Goal: Task Accomplishment & Management: Manage account settings

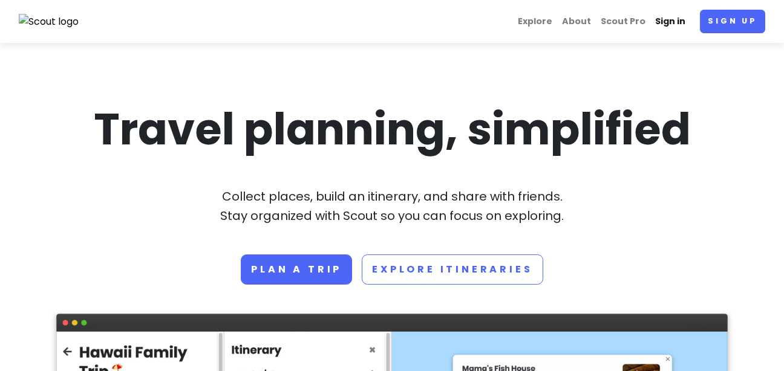
click at [663, 17] on link "Sign in" at bounding box center [670, 22] width 40 height 24
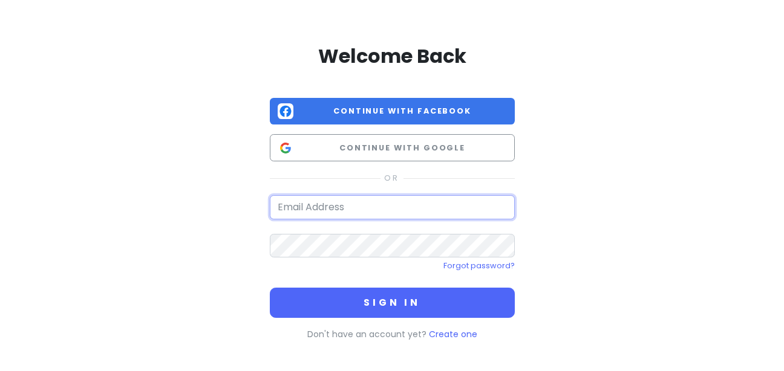
click at [329, 212] on input "email" at bounding box center [392, 207] width 245 height 24
paste input "[EMAIL_ADDRESS][DOMAIN_NAME]"
type input "[EMAIL_ADDRESS][DOMAIN_NAME]"
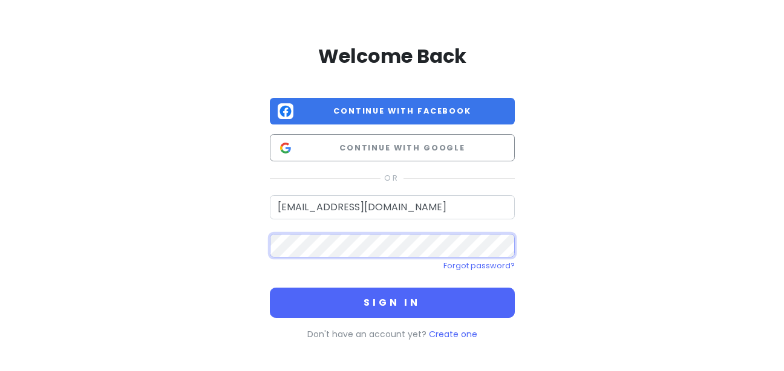
click at [270, 288] on button "Sign in" at bounding box center [392, 303] width 245 height 30
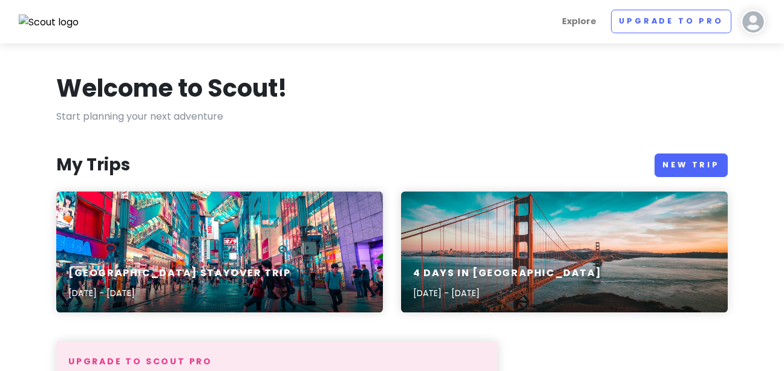
click at [778, 31] on nav "Explore Upgrade to Pro [PERSON_NAME] V Give Feedback 💡 Support Scout ☕️ Log Out" at bounding box center [392, 22] width 784 height 44
click at [144, 245] on div "[GEOGRAPHIC_DATA] Stayover Trip [DATE] - [DATE]" at bounding box center [219, 252] width 326 height 121
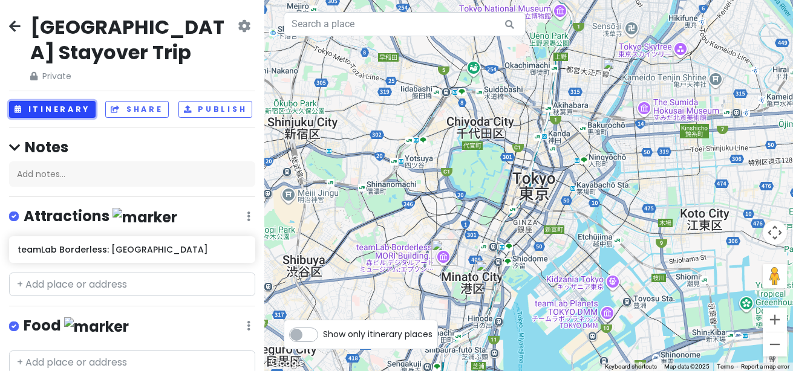
click at [27, 118] on button "Itinerary" at bounding box center [52, 110] width 86 height 18
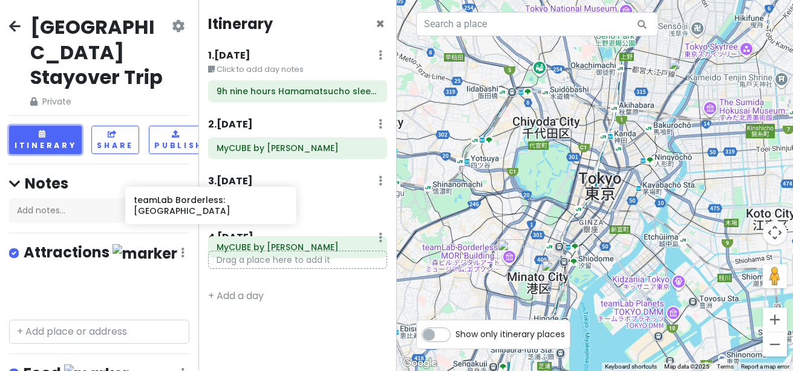
scroll to position [1, 1]
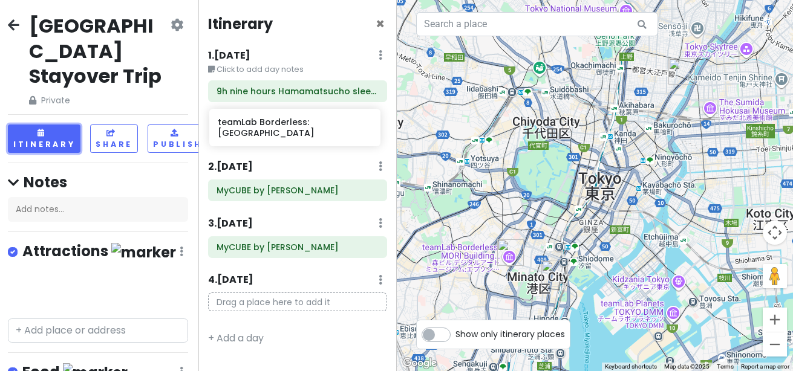
drag, startPoint x: 87, startPoint y: 283, endPoint x: 287, endPoint y: 114, distance: 261.3
click at [287, 114] on div "[GEOGRAPHIC_DATA] Stayover Trip Private Change Dates Make a Copy Delete Trip Go…" at bounding box center [396, 185] width 793 height 371
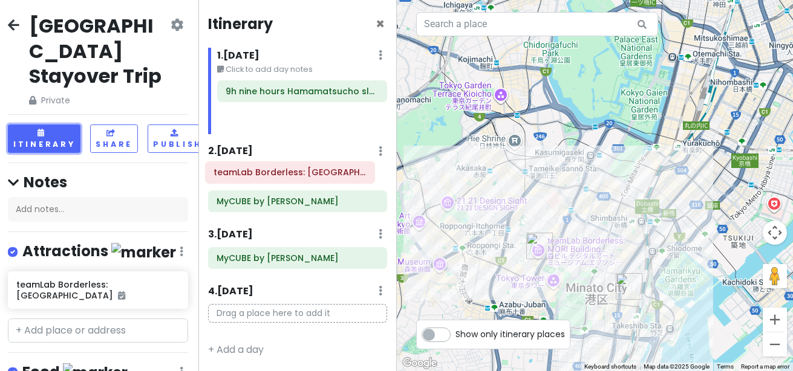
drag, startPoint x: 288, startPoint y: 122, endPoint x: 276, endPoint y: 176, distance: 55.7
click at [276, 176] on div "Itinerary × 1 . [DATE] Edit Day Notes Delete Day Click to add day notes 9h nine…" at bounding box center [297, 185] width 198 height 371
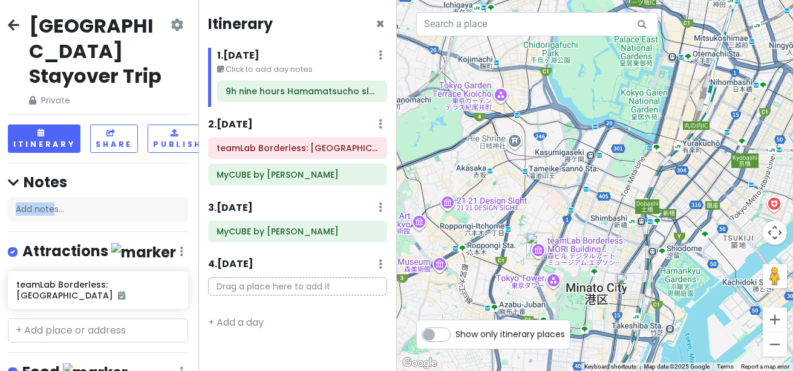
drag, startPoint x: 55, startPoint y: 213, endPoint x: 104, endPoint y: 163, distance: 70.6
click at [104, 163] on div "[GEOGRAPHIC_DATA] Stayover Trip Private Change Dates Make a Copy Delete Trip Go…" at bounding box center [99, 185] width 198 height 371
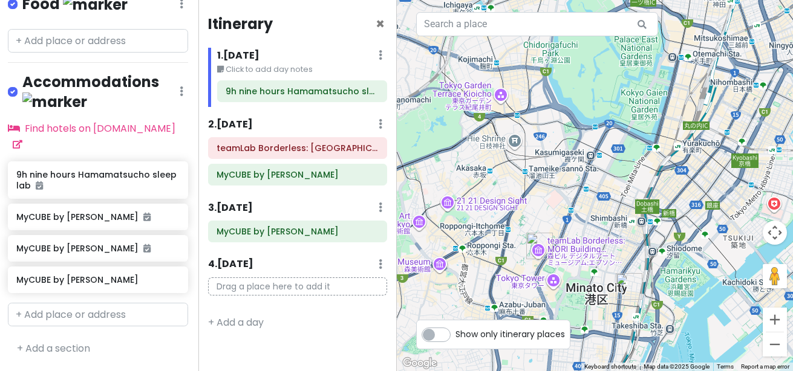
scroll to position [393, 1]
click at [59, 307] on input "text" at bounding box center [98, 315] width 180 height 24
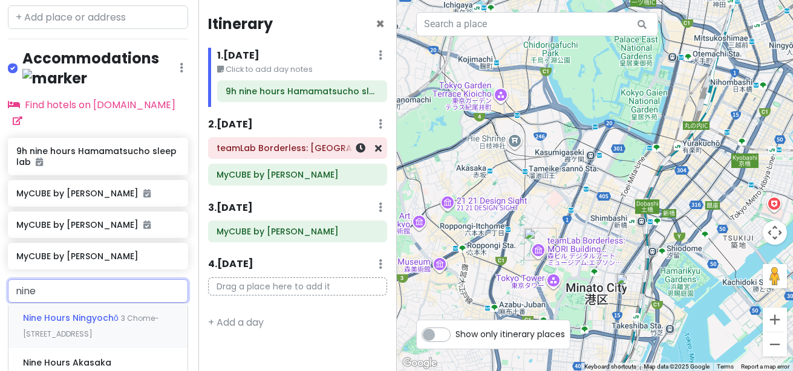
click at [199, 151] on div "teamLab Borderless: [GEOGRAPHIC_DATA]" at bounding box center [297, 148] width 197 height 22
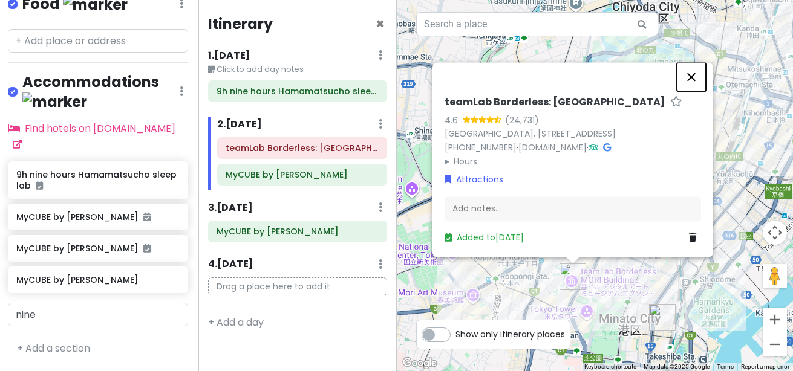
click at [701, 62] on button "Close" at bounding box center [691, 76] width 29 height 29
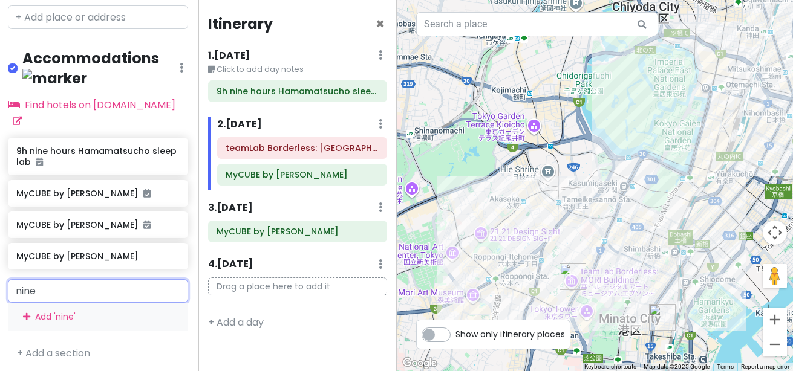
scroll to position [421, 1]
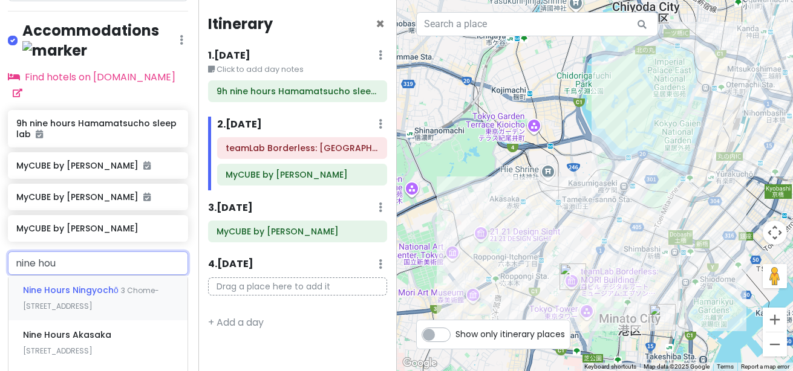
type input "nine hour"
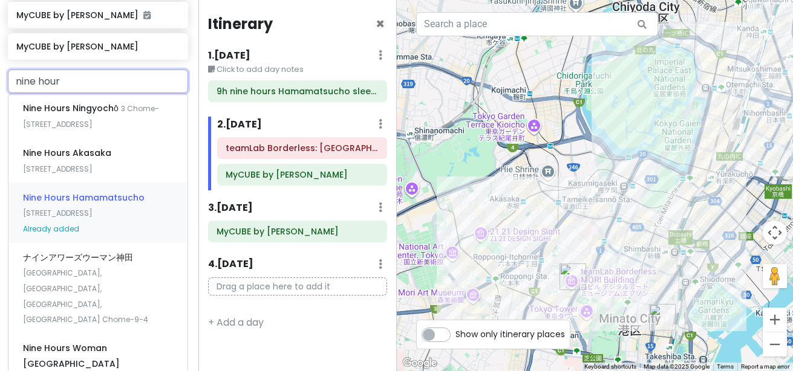
click at [92, 242] on div "Nine Hours Hamamatsucho [STREET_ADDRESS] Already added" at bounding box center [97, 213] width 179 height 60
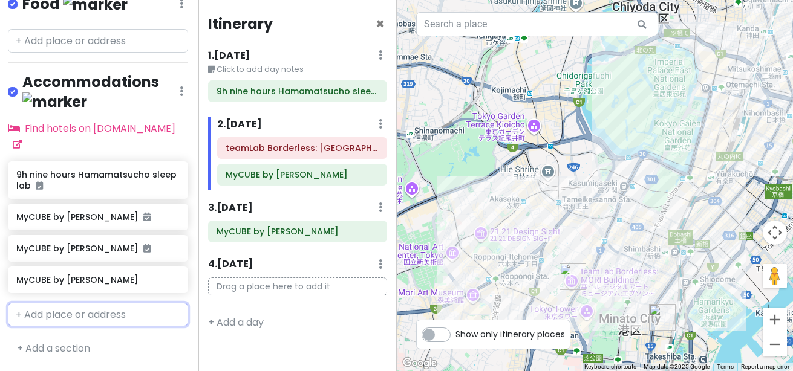
scroll to position [435, 1]
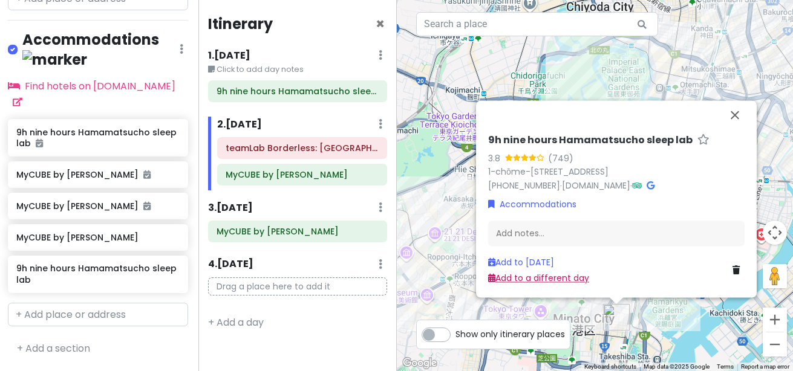
click at [530, 276] on link "Add to a different day" at bounding box center [538, 279] width 101 height 12
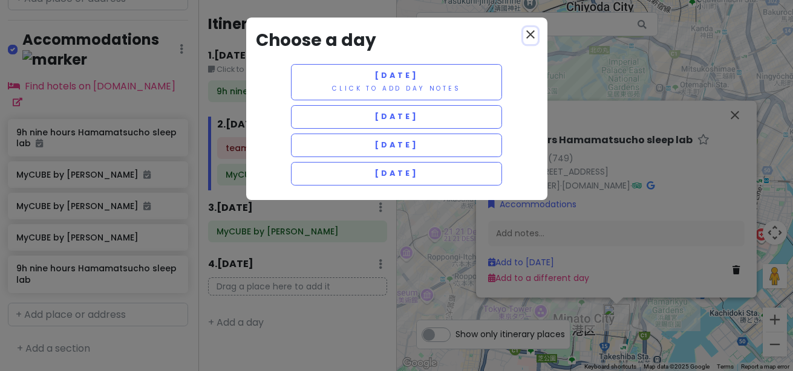
click at [525, 30] on icon "close" at bounding box center [530, 34] width 15 height 15
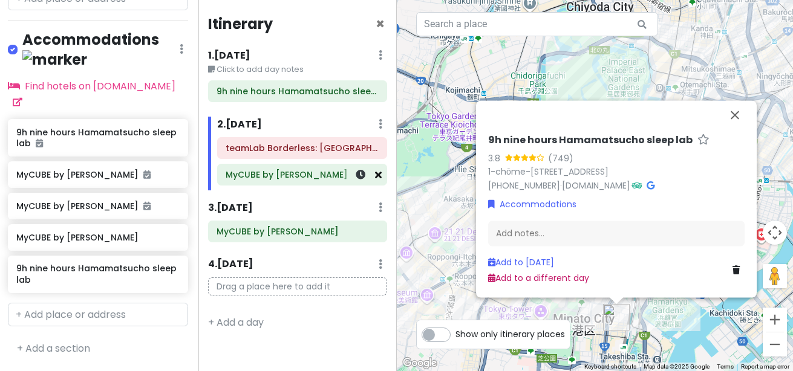
click at [380, 174] on icon at bounding box center [378, 175] width 7 height 10
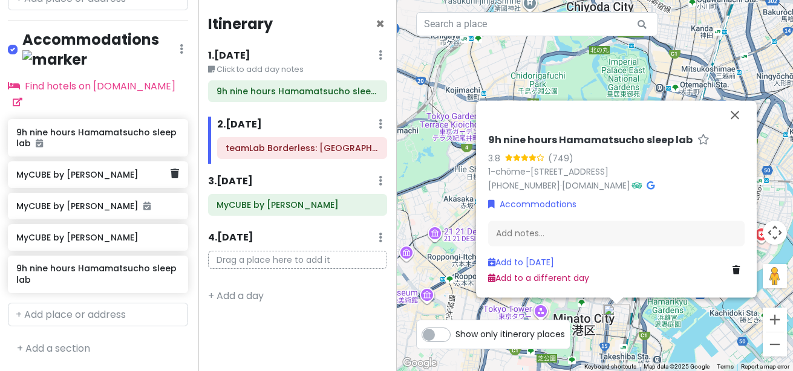
click at [54, 169] on h6 "MyCUBE by [PERSON_NAME]" at bounding box center [93, 174] width 154 height 11
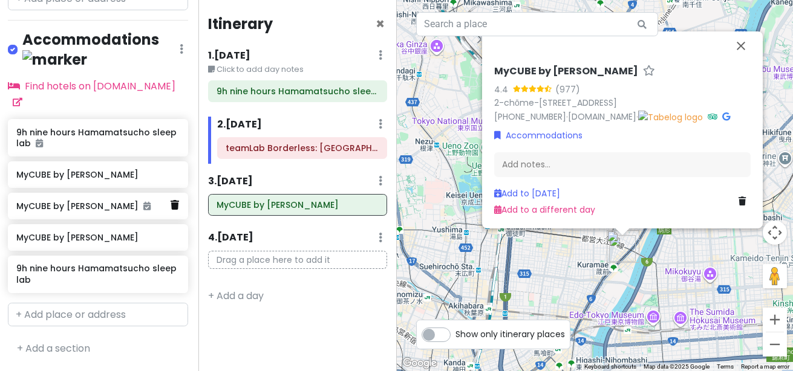
click at [170, 198] on link at bounding box center [174, 206] width 8 height 16
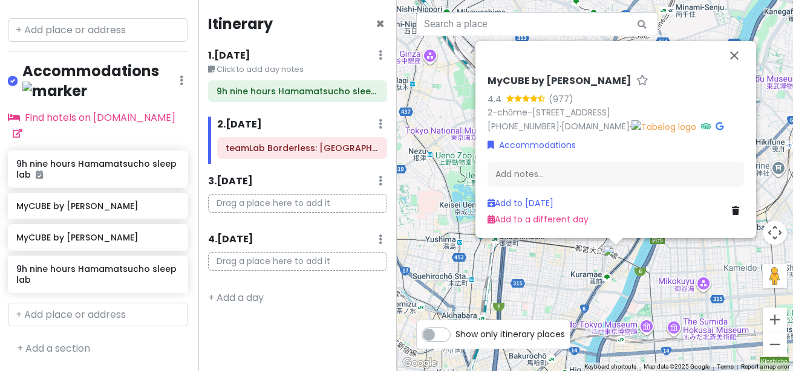
scroll to position [393, 1]
click at [170, 232] on icon at bounding box center [174, 237] width 8 height 10
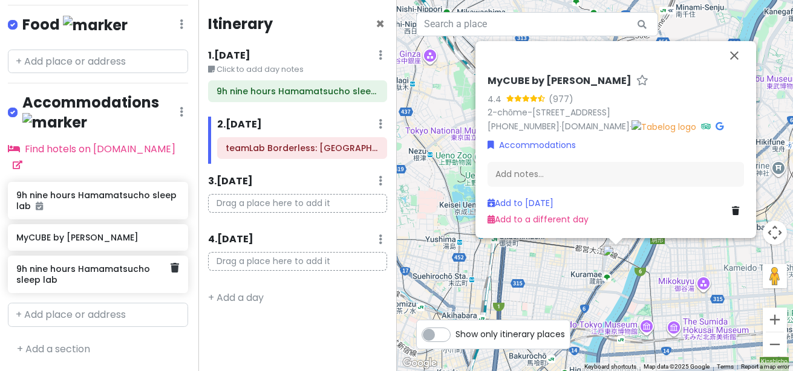
click at [170, 263] on icon at bounding box center [174, 268] width 8 height 10
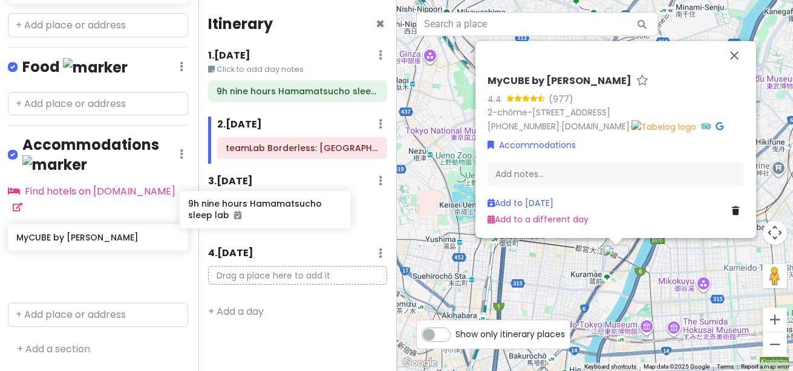
scroll to position [308, 13]
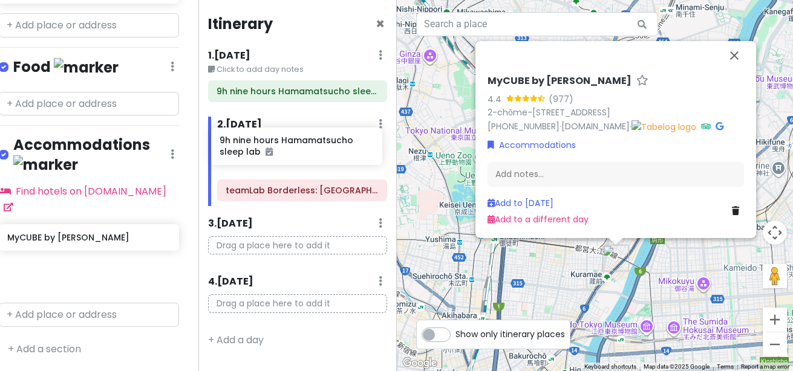
drag, startPoint x: 51, startPoint y: 221, endPoint x: 254, endPoint y: 144, distance: 217.2
click at [254, 144] on div "[GEOGRAPHIC_DATA] Stayover Trip Private Change Dates Make a Copy Delete Trip Go…" at bounding box center [396, 185] width 793 height 371
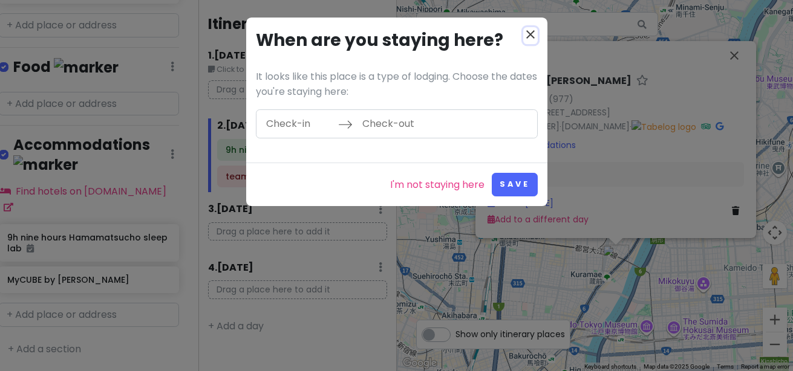
click at [525, 34] on icon "close" at bounding box center [530, 34] width 15 height 15
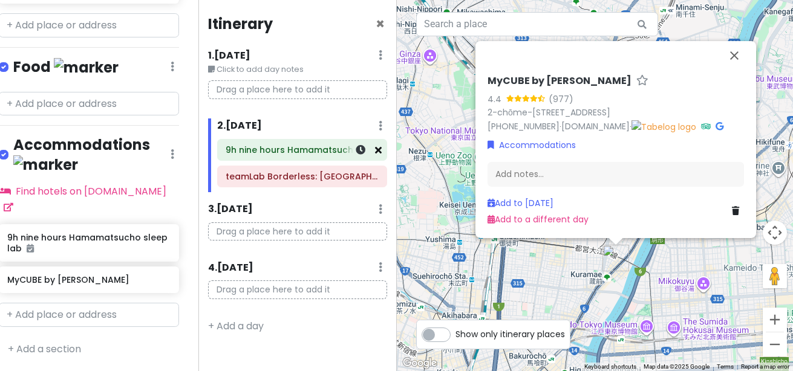
click at [378, 154] on icon at bounding box center [378, 150] width 7 height 10
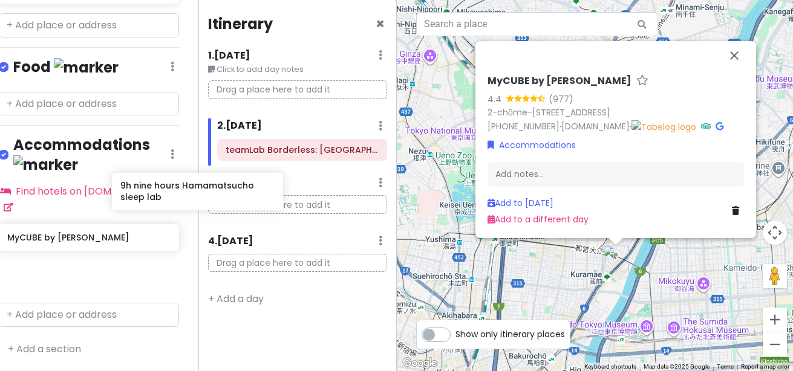
scroll to position [308, 13]
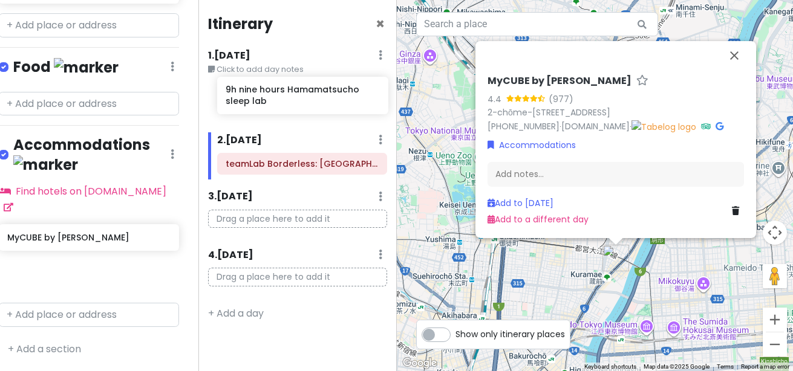
drag, startPoint x: 46, startPoint y: 228, endPoint x: 267, endPoint y: 100, distance: 255.4
click at [267, 100] on div "[GEOGRAPHIC_DATA] Stayover Trip Private Change Dates Make a Copy Delete Trip Go…" at bounding box center [396, 185] width 793 height 371
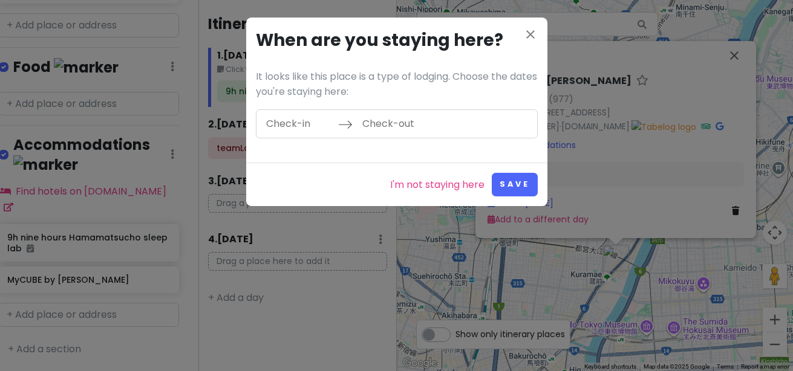
click at [302, 125] on input "Check-in" at bounding box center [298, 124] width 79 height 28
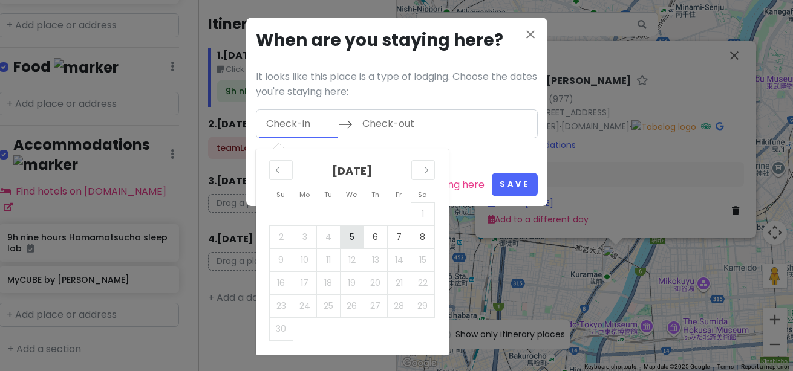
click at [349, 238] on td "5" at bounding box center [352, 237] width 24 height 23
type input "[DATE]"
click at [380, 230] on td "6" at bounding box center [375, 237] width 24 height 23
type input "[DATE]"
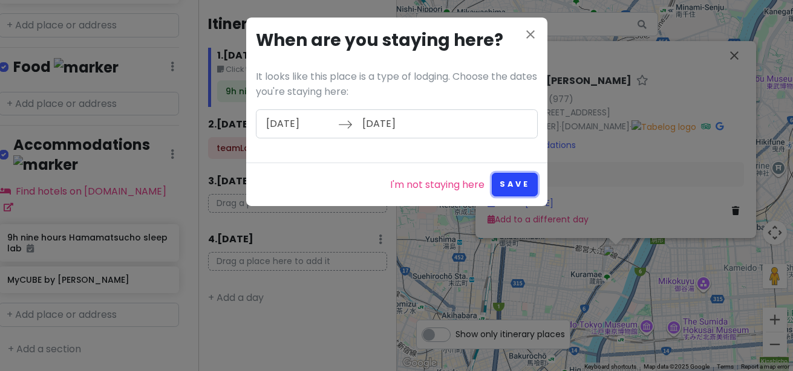
click at [524, 183] on button "Save" at bounding box center [514, 185] width 45 height 24
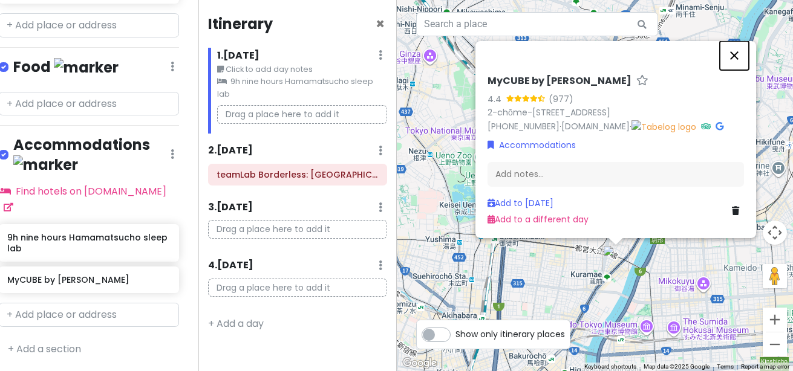
click at [738, 60] on button "Close" at bounding box center [733, 55] width 29 height 29
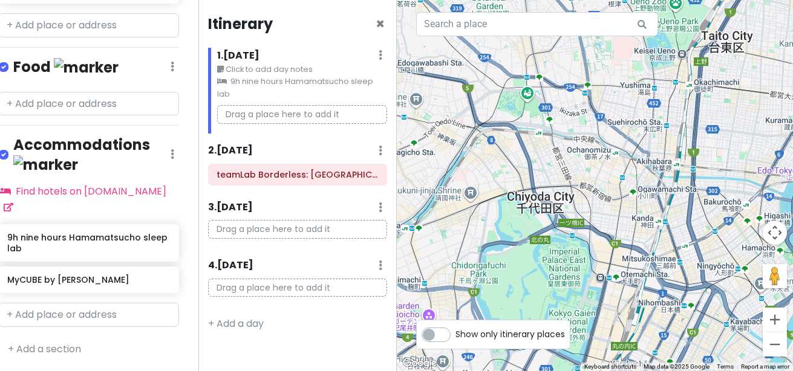
drag, startPoint x: 563, startPoint y: 265, endPoint x: 758, endPoint y: 108, distance: 249.8
click at [758, 108] on div at bounding box center [595, 185] width 397 height 371
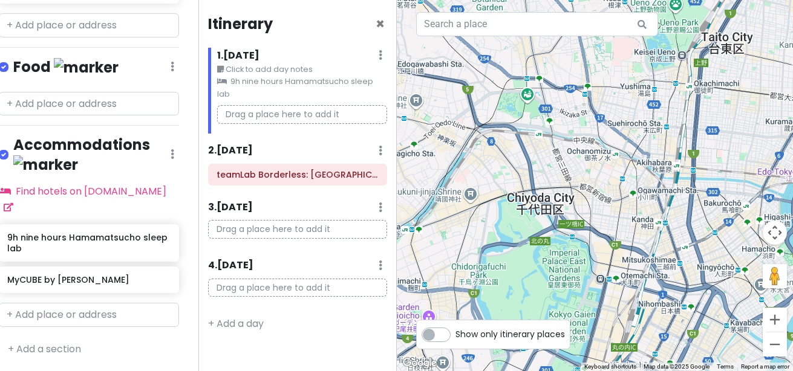
click at [231, 66] on small "Click to add day notes" at bounding box center [302, 69] width 170 height 12
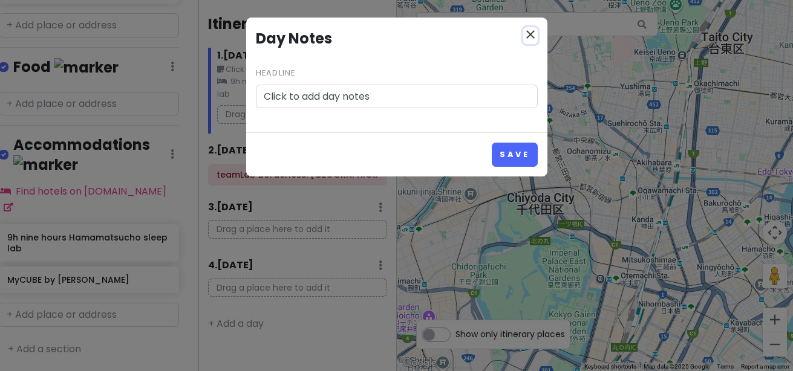
click at [526, 33] on icon "close" at bounding box center [530, 34] width 15 height 15
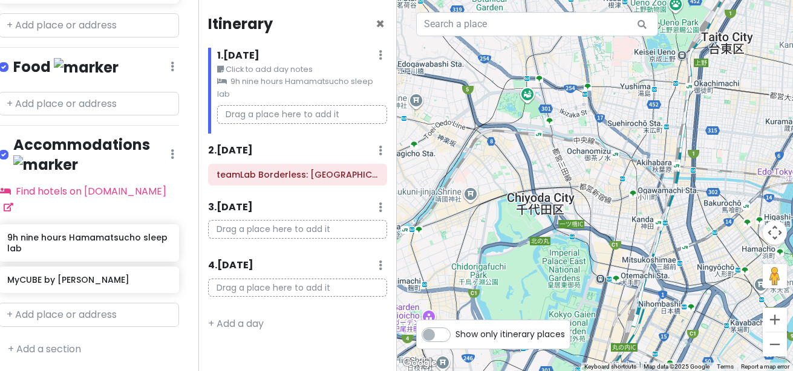
click at [224, 82] on icon at bounding box center [222, 82] width 10 height 8
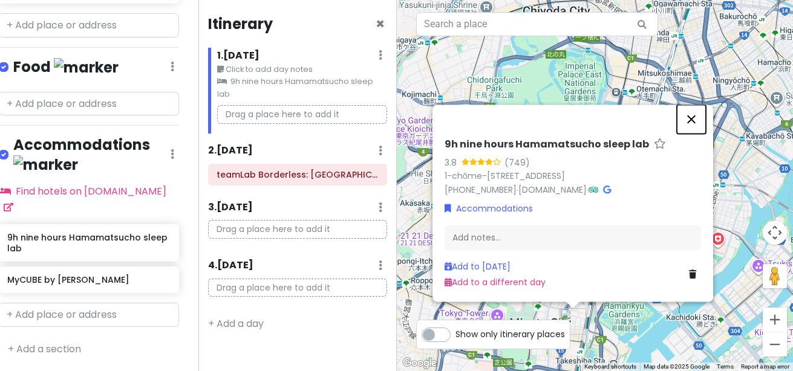
click at [688, 105] on button "Close" at bounding box center [691, 119] width 29 height 29
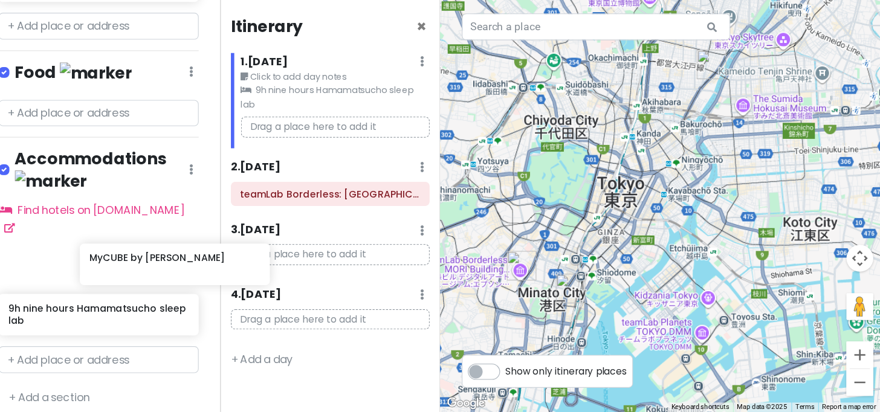
scroll to position [308, 12]
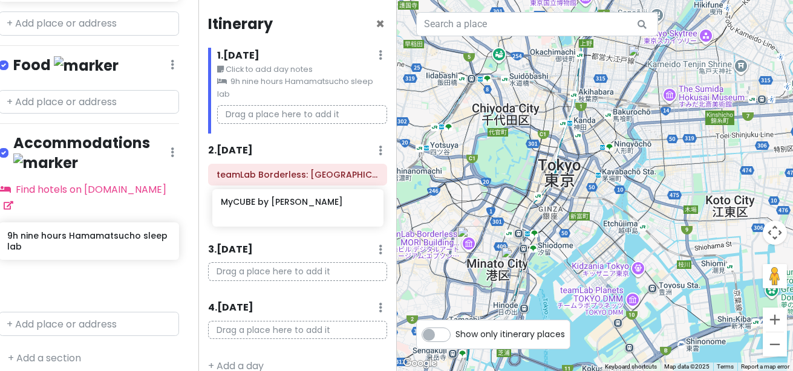
drag, startPoint x: 41, startPoint y: 268, endPoint x: 256, endPoint y: 211, distance: 223.3
click at [256, 211] on div "[GEOGRAPHIC_DATA] Stayover Trip Private Change Dates Make a Copy Delete Trip Go…" at bounding box center [396, 185] width 793 height 371
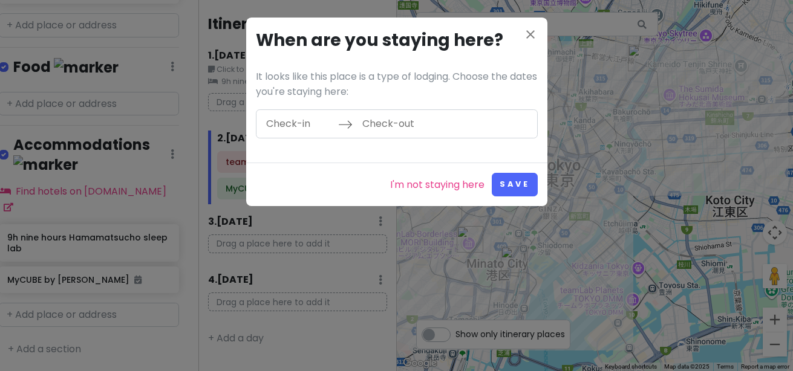
click at [307, 122] on input "Check-in" at bounding box center [298, 124] width 79 height 28
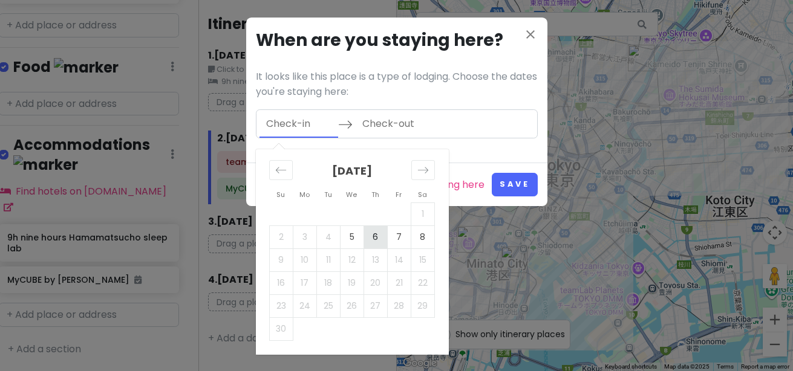
click at [368, 233] on td "6" at bounding box center [375, 237] width 24 height 23
type input "[DATE]"
click at [420, 235] on td "8" at bounding box center [423, 237] width 24 height 23
type input "[DATE]"
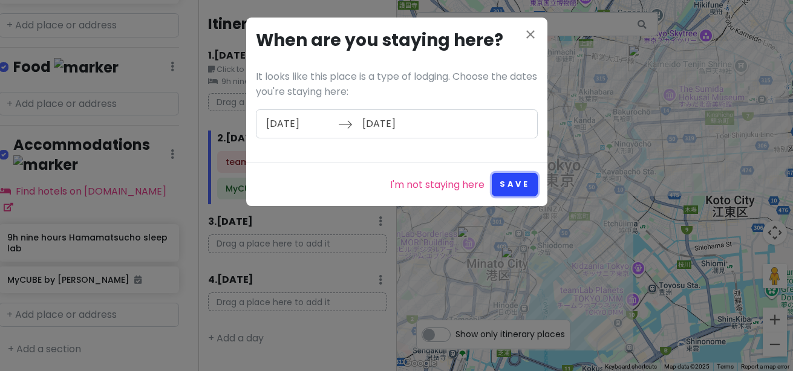
click at [520, 181] on button "Save" at bounding box center [514, 185] width 45 height 24
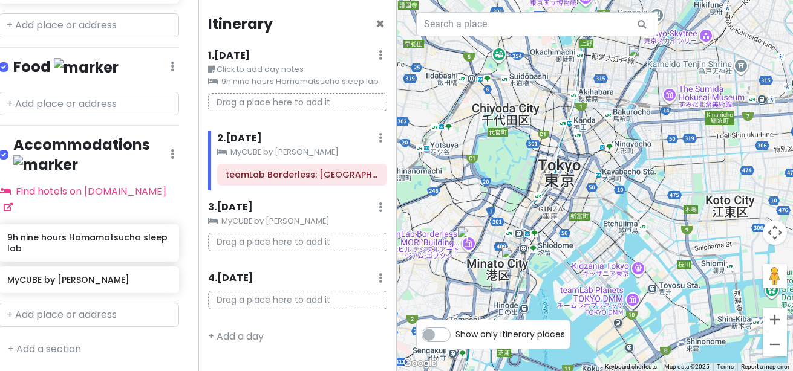
click at [271, 77] on small "9h nine hours Hamamatsucho sleep lab" at bounding box center [297, 82] width 179 height 12
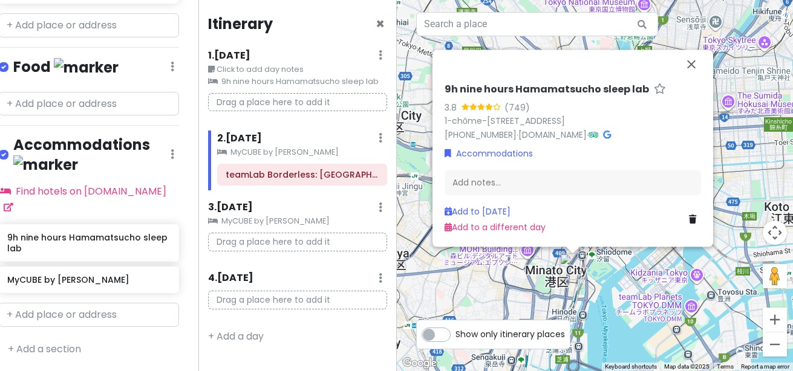
click at [295, 60] on div "1 . [DATE] Edit Day Notes Clear Lodging Delete Day" at bounding box center [297, 58] width 179 height 21
click at [261, 138] on h6 "2 . [DATE]" at bounding box center [239, 138] width 45 height 13
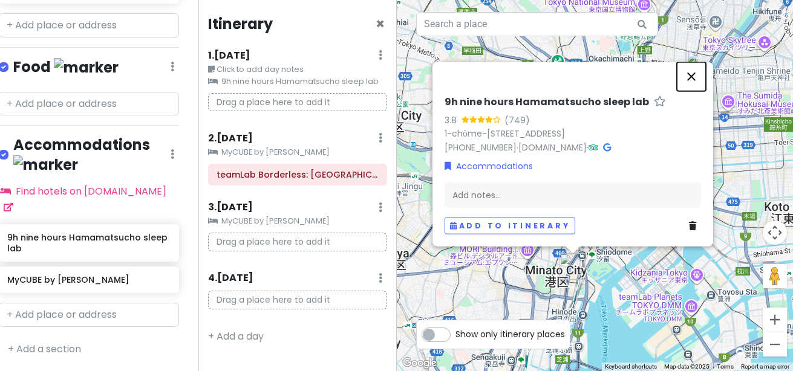
click at [693, 67] on button "Close" at bounding box center [691, 76] width 29 height 29
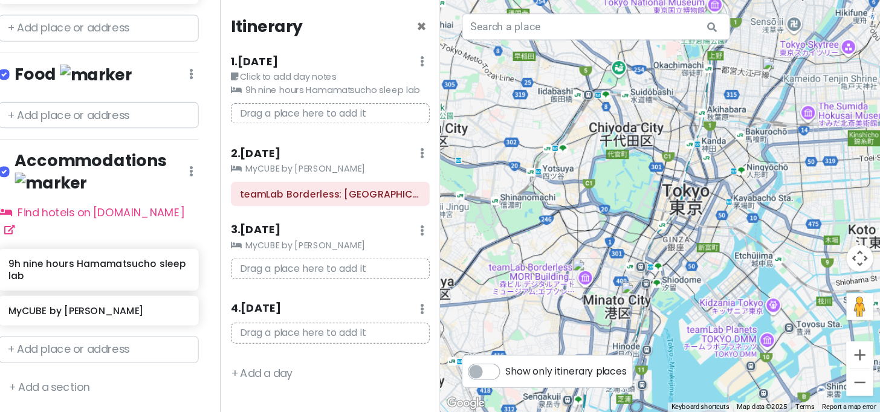
scroll to position [192, 0]
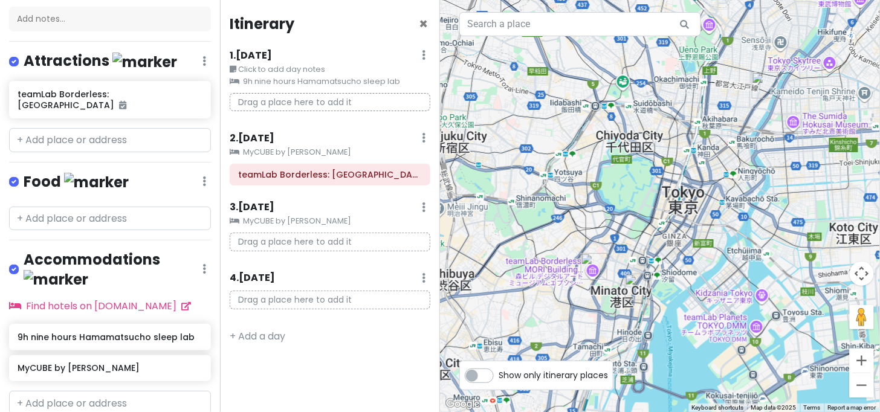
drag, startPoint x: 664, startPoint y: 0, endPoint x: 146, endPoint y: 10, distance: 518.2
click at [146, 10] on div "[GEOGRAPHIC_DATA] Stayover Trip Private Change Dates Make a Copy Delete Trip Go…" at bounding box center [110, 206] width 220 height 412
click at [401, 175] on icon at bounding box center [404, 175] width 10 height 10
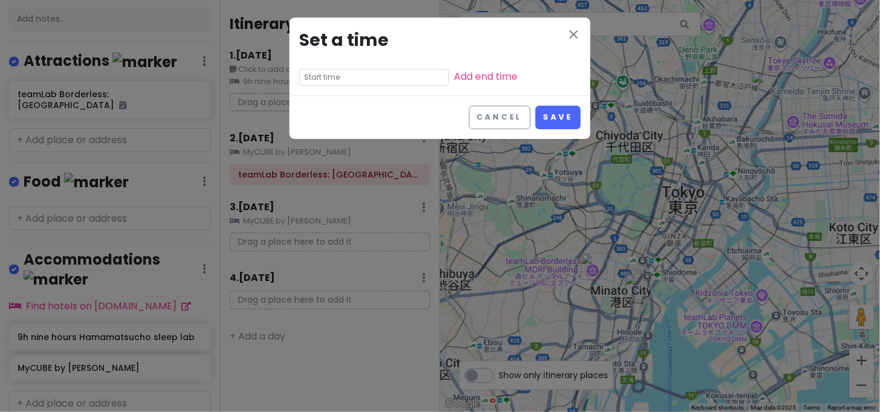
click at [369, 74] on input "text" at bounding box center [374, 77] width 150 height 17
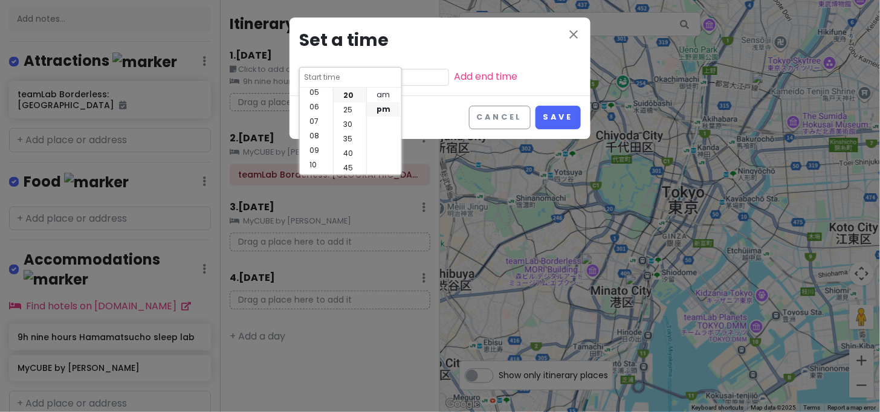
scroll to position [86, 0]
click at [317, 135] on li "09" at bounding box center [316, 139] width 33 height 15
type input "9:20 pm"
click at [351, 123] on li "30" at bounding box center [350, 124] width 33 height 15
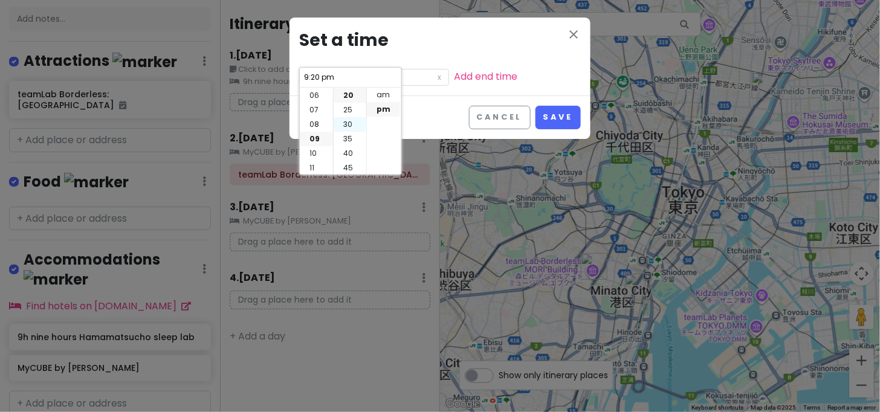
type input "9:30 pm"
click at [386, 93] on li "am" at bounding box center [383, 95] width 33 height 15
type input "9:30 am"
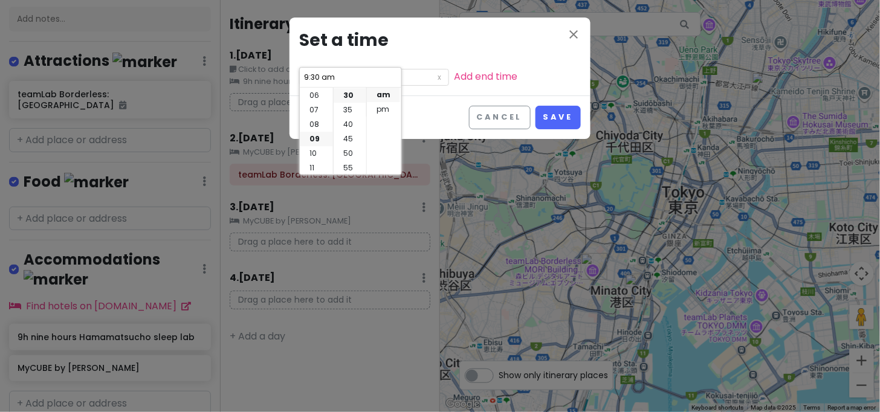
click at [469, 45] on h3 "Set a time" at bounding box center [440, 40] width 282 height 27
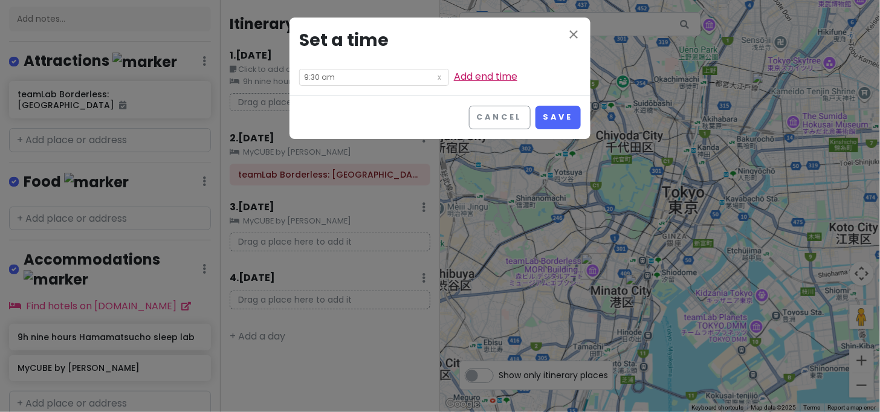
click at [454, 80] on link "Add end time" at bounding box center [485, 77] width 63 height 14
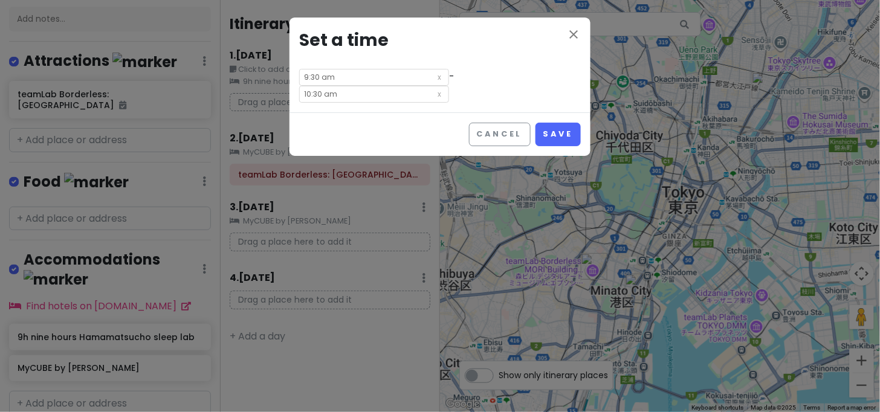
click at [449, 86] on input "10:30 am" at bounding box center [374, 94] width 150 height 17
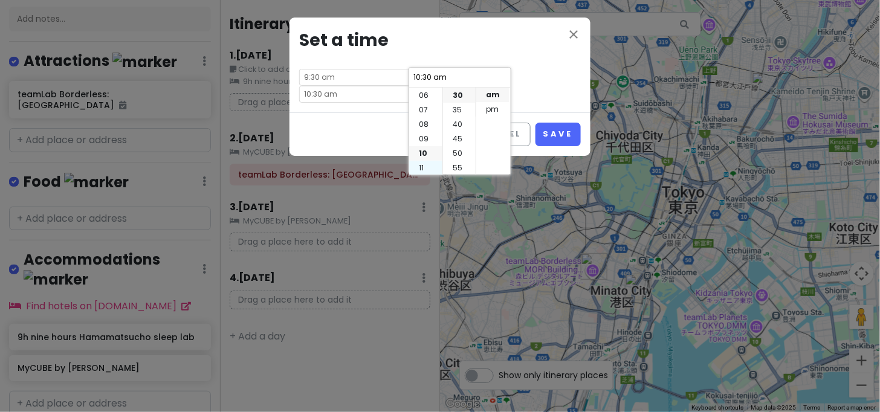
click at [415, 168] on li "11" at bounding box center [425, 168] width 33 height 15
type input "11:30 am"
click at [545, 70] on div "close Set a time 9:30 am - 11:30 am" at bounding box center [440, 65] width 301 height 95
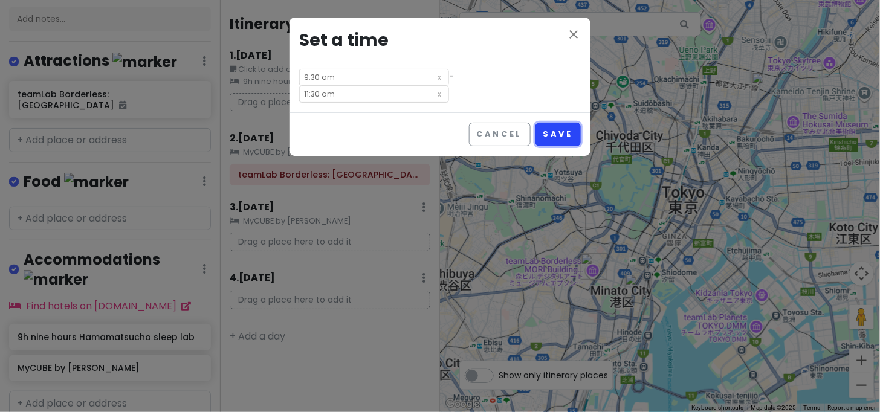
click at [573, 123] on button "Save" at bounding box center [558, 135] width 45 height 24
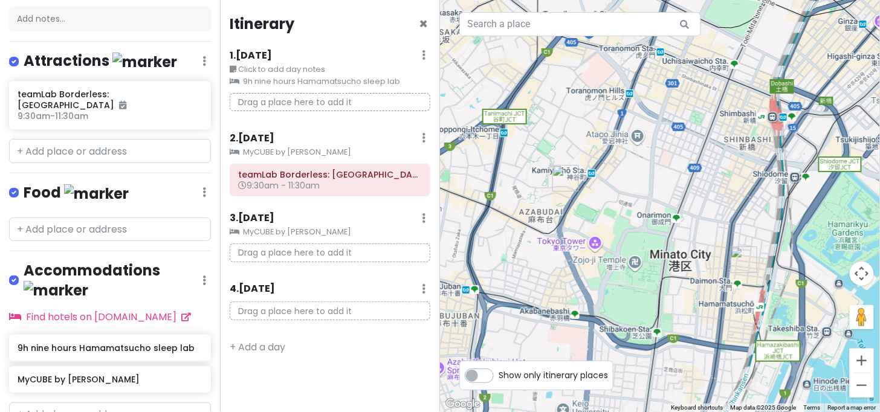
scroll to position [192, 0]
